Goal: Task Accomplishment & Management: Complete application form

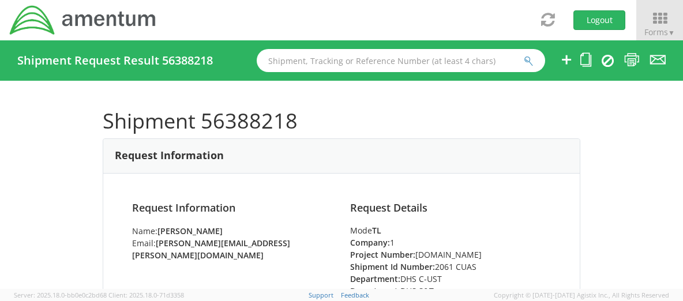
scroll to position [450, 0]
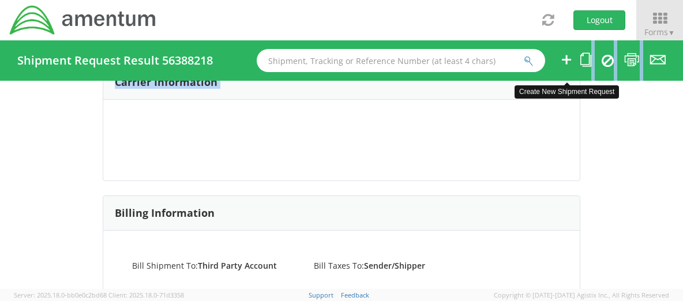
drag, startPoint x: 566, startPoint y: 61, endPoint x: 560, endPoint y: 56, distance: 7.5
click at [560, 56] on div "Shipment Request Result 56388218 Shipment 56388218 Request Information Request …" at bounding box center [341, 164] width 683 height 248
click at [560, 56] on icon at bounding box center [566, 59] width 14 height 14
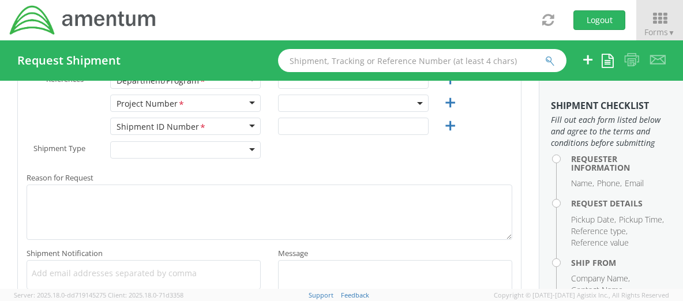
type input "[PERSON_NAME]"
type input "+1-202-344-0076"
type input "[PERSON_NAME][EMAIL_ADDRESS][PERSON_NAME][DOMAIN_NAME]"
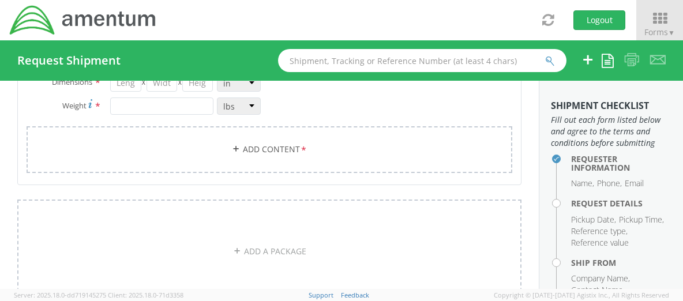
select select "3566.07.0139.CUAS.CUAS.5000.BS"
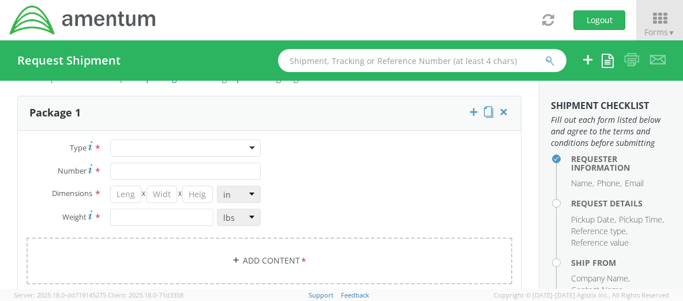
scroll to position [922, 0]
click at [31, 216] on label "Weight *" at bounding box center [60, 217] width 84 height 16
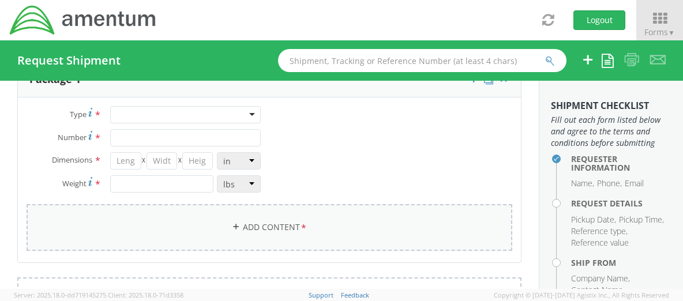
scroll to position [955, 0]
click at [333, 228] on link "Add Content *" at bounding box center [269, 228] width 485 height 47
select select
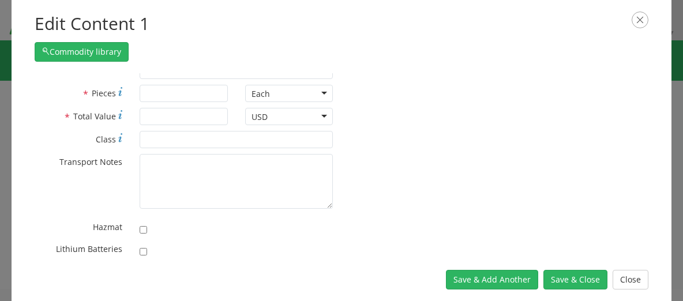
scroll to position [42, 0]
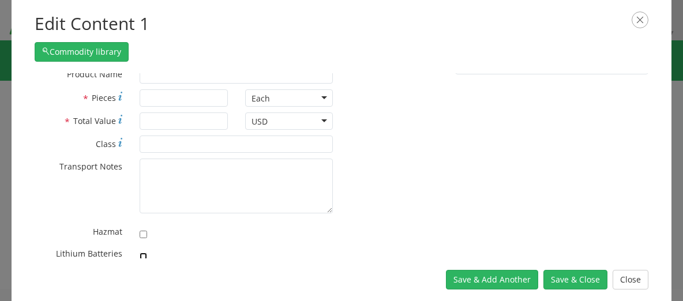
click at [143, 257] on input "checkbox" at bounding box center [143, 256] width 7 height 7
checkbox input "true"
